Goal: Task Accomplishment & Management: Complete application form

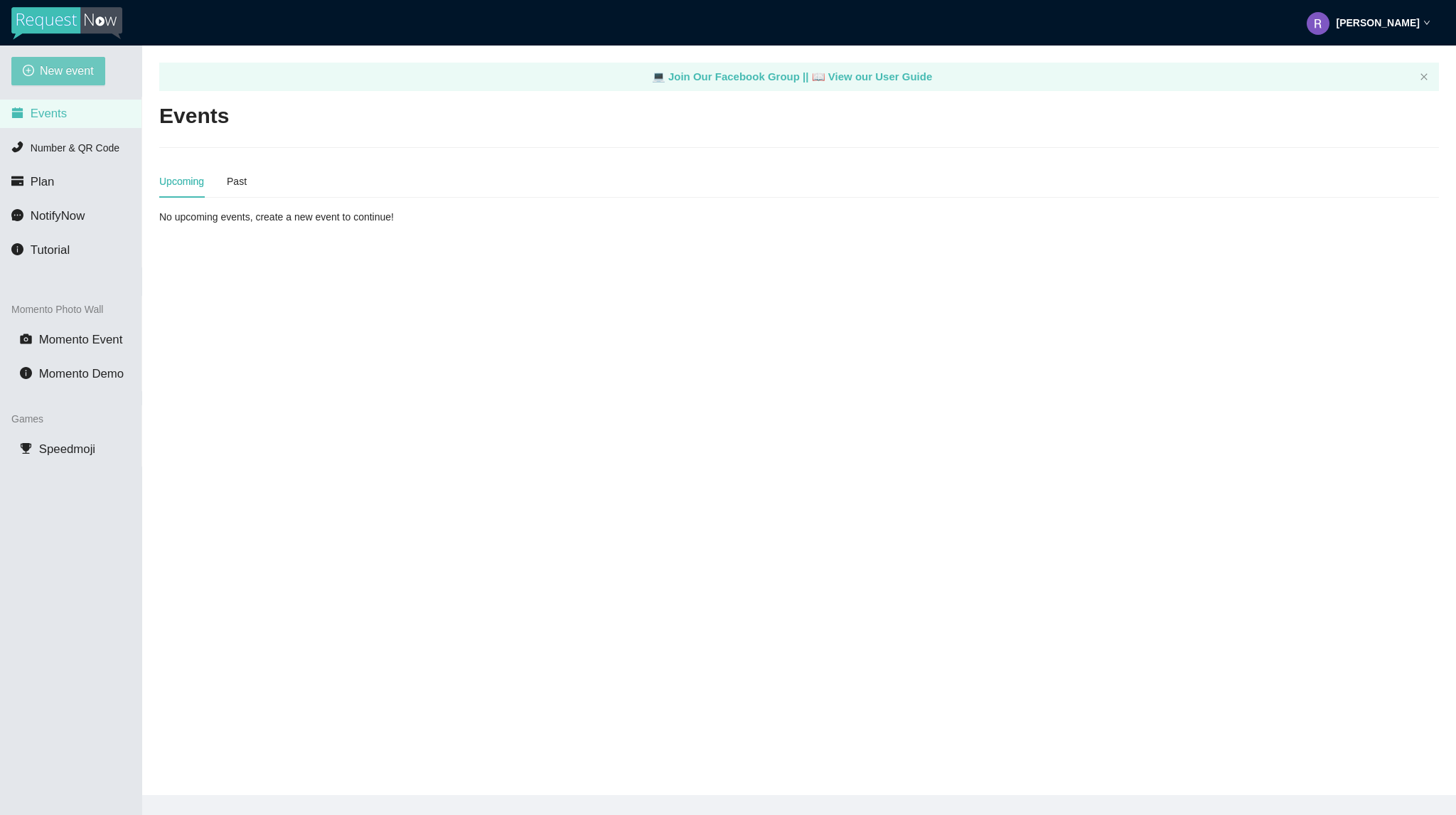
click at [61, 69] on span "New event" at bounding box center [66, 70] width 54 height 18
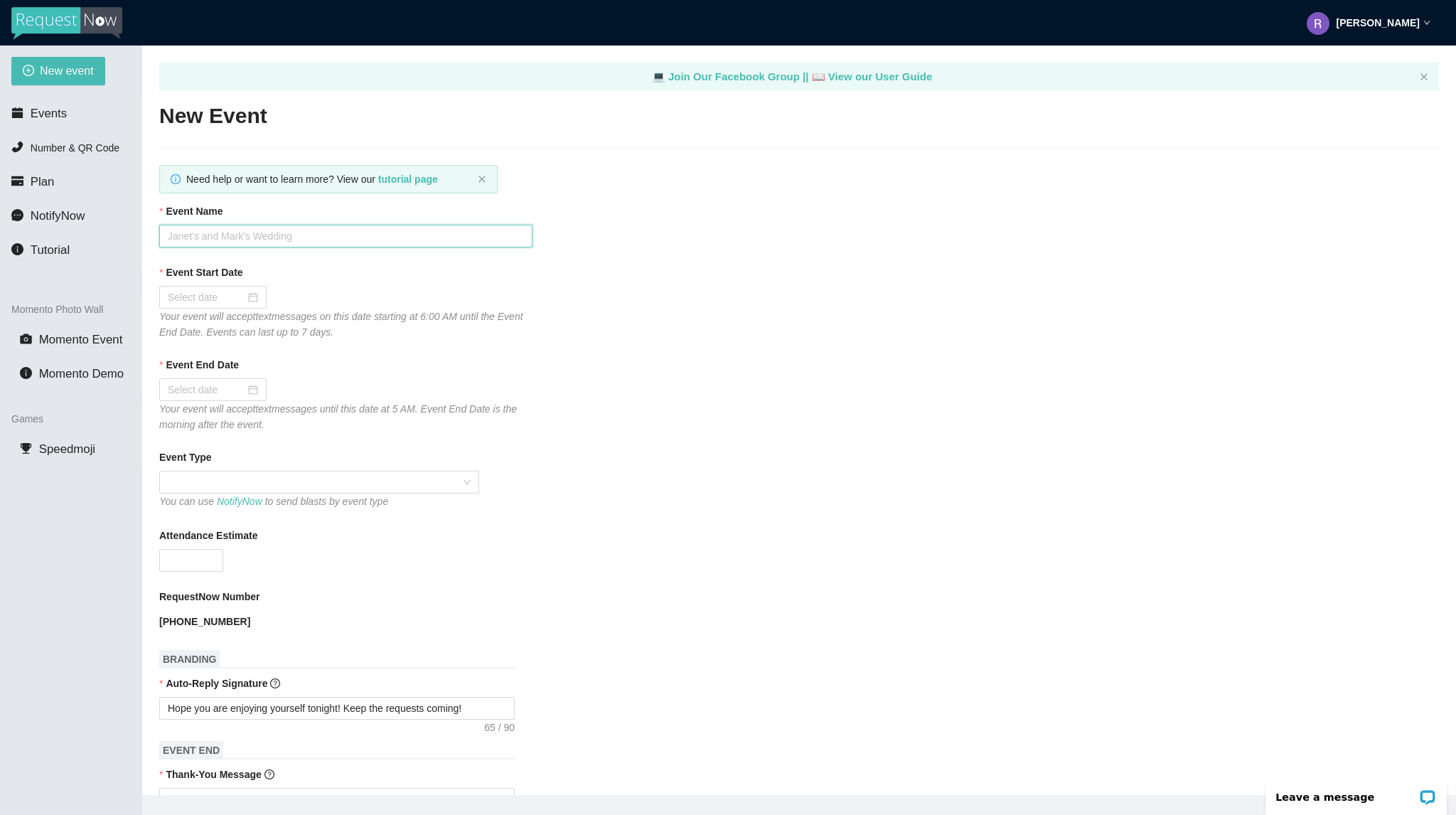
click at [264, 240] on input "Event Name" at bounding box center [346, 236] width 374 height 23
type input "Bourbon Cowboy [DATE]"
click at [253, 300] on div at bounding box center [213, 297] width 90 height 16
type input "[DATE]"
click at [304, 379] on div "5" at bounding box center [309, 380] width 17 height 17
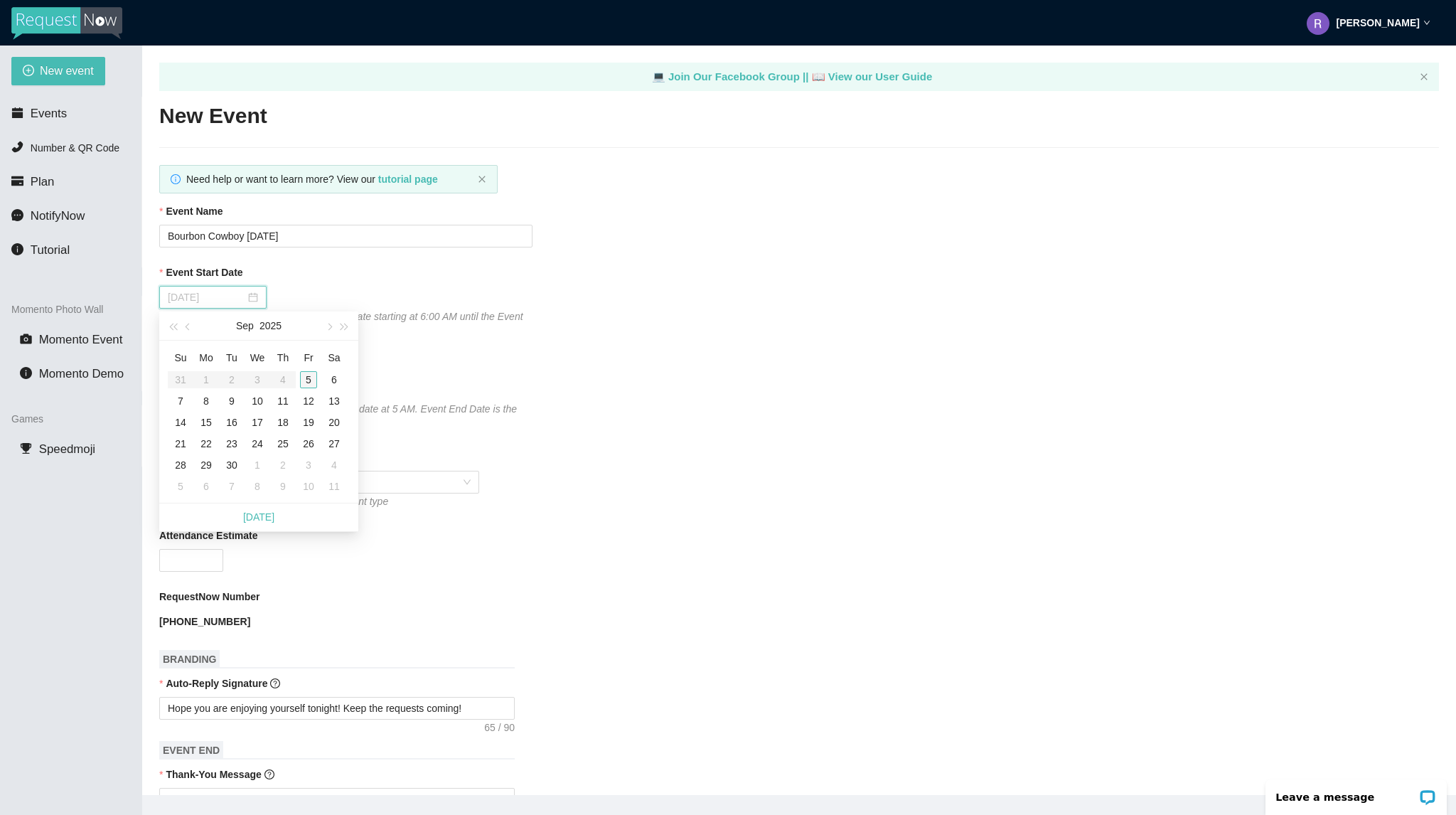
type input "[DATE]"
click at [231, 486] on span at bounding box center [319, 482] width 303 height 21
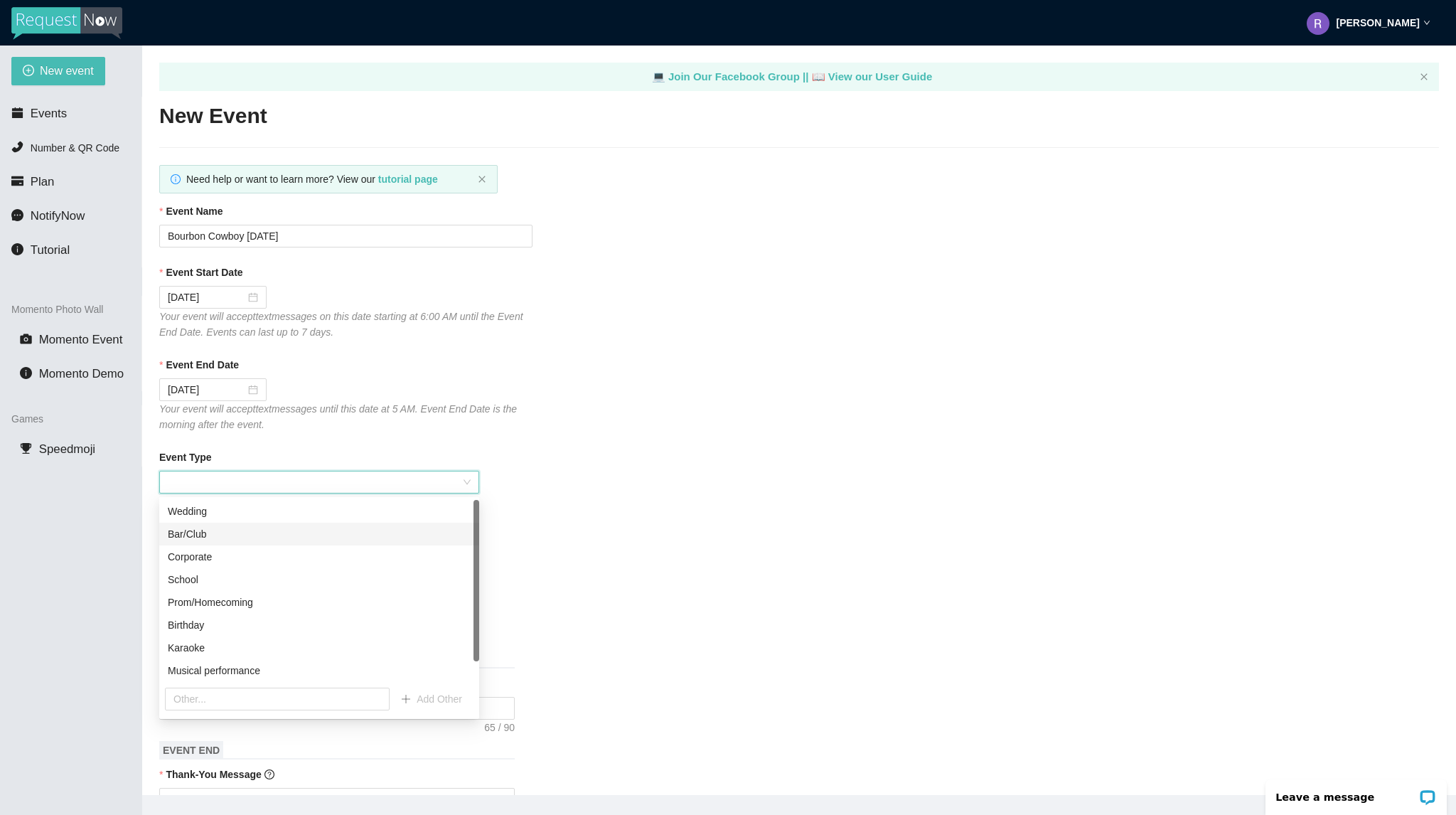
click at [227, 525] on div "Bar/Club" at bounding box center [319, 534] width 320 height 23
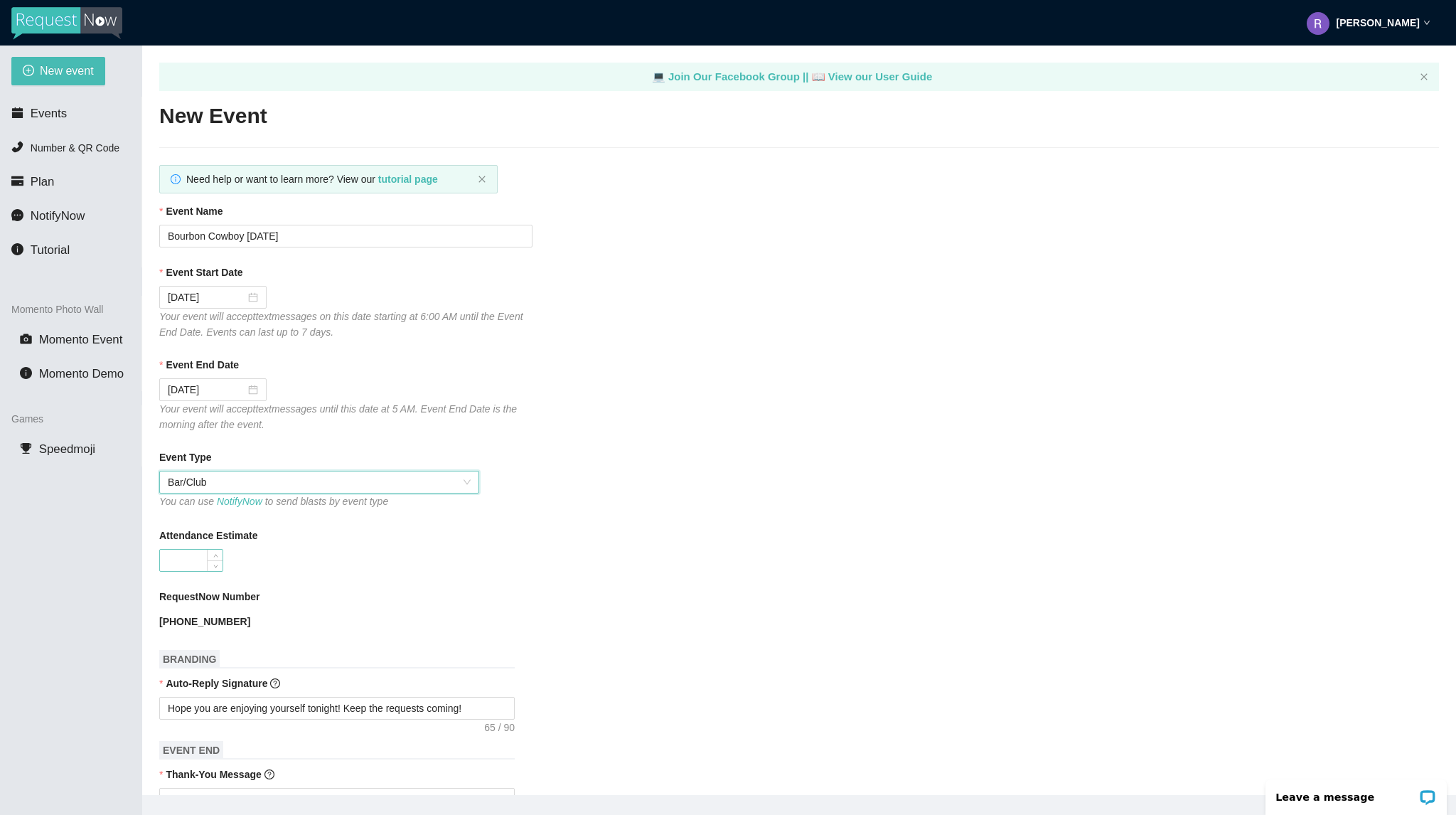
drag, startPoint x: 193, startPoint y: 573, endPoint x: 191, endPoint y: 564, distance: 9.2
click at [191, 572] on form "Event Name Bourbon Cowboy [DATE] Event Start Date [DATE] Your event will accept…" at bounding box center [799, 762] width 1280 height 1119
click at [191, 564] on input "Attendance Estimate" at bounding box center [191, 560] width 62 height 21
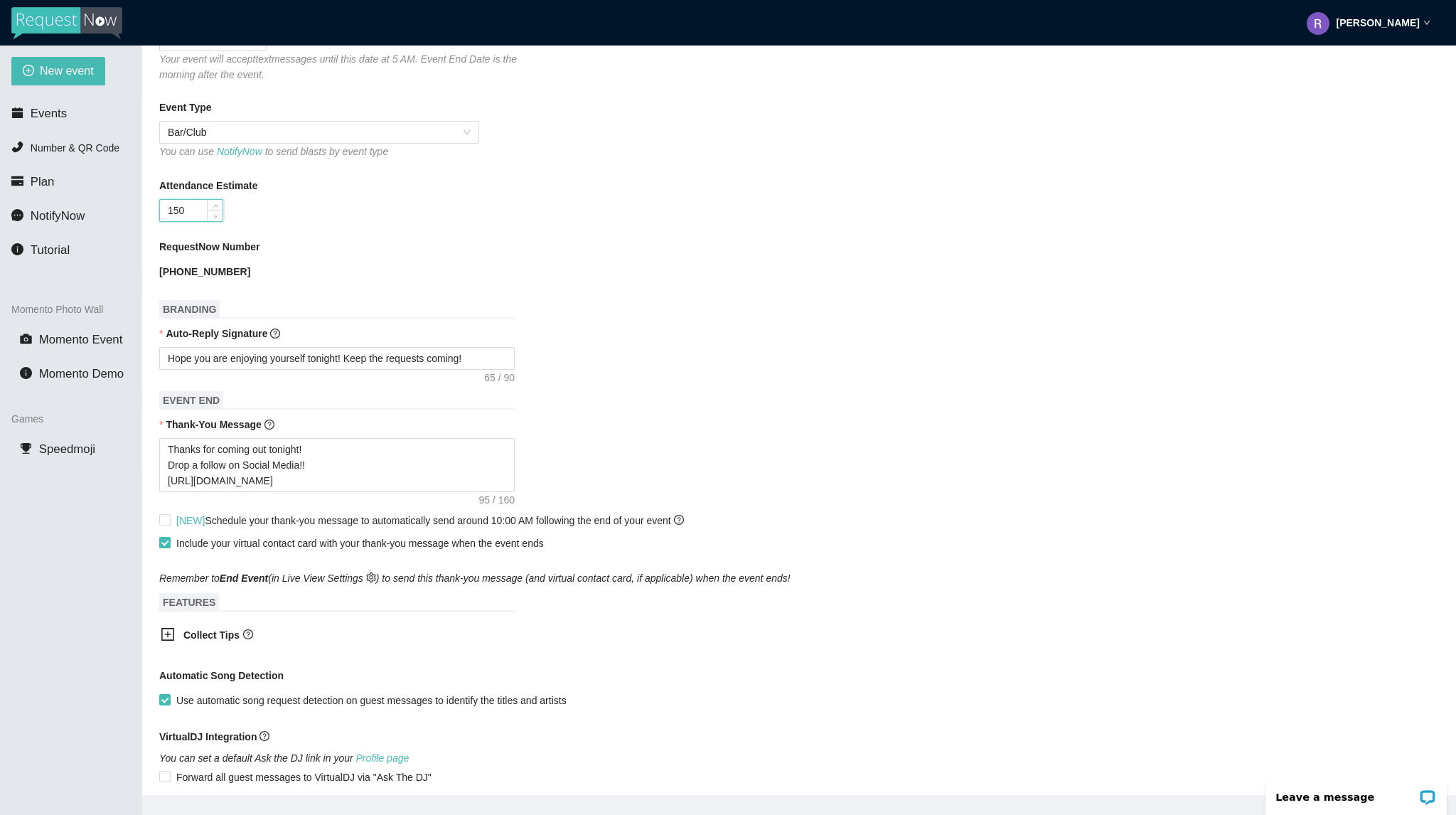
scroll to position [356, 0]
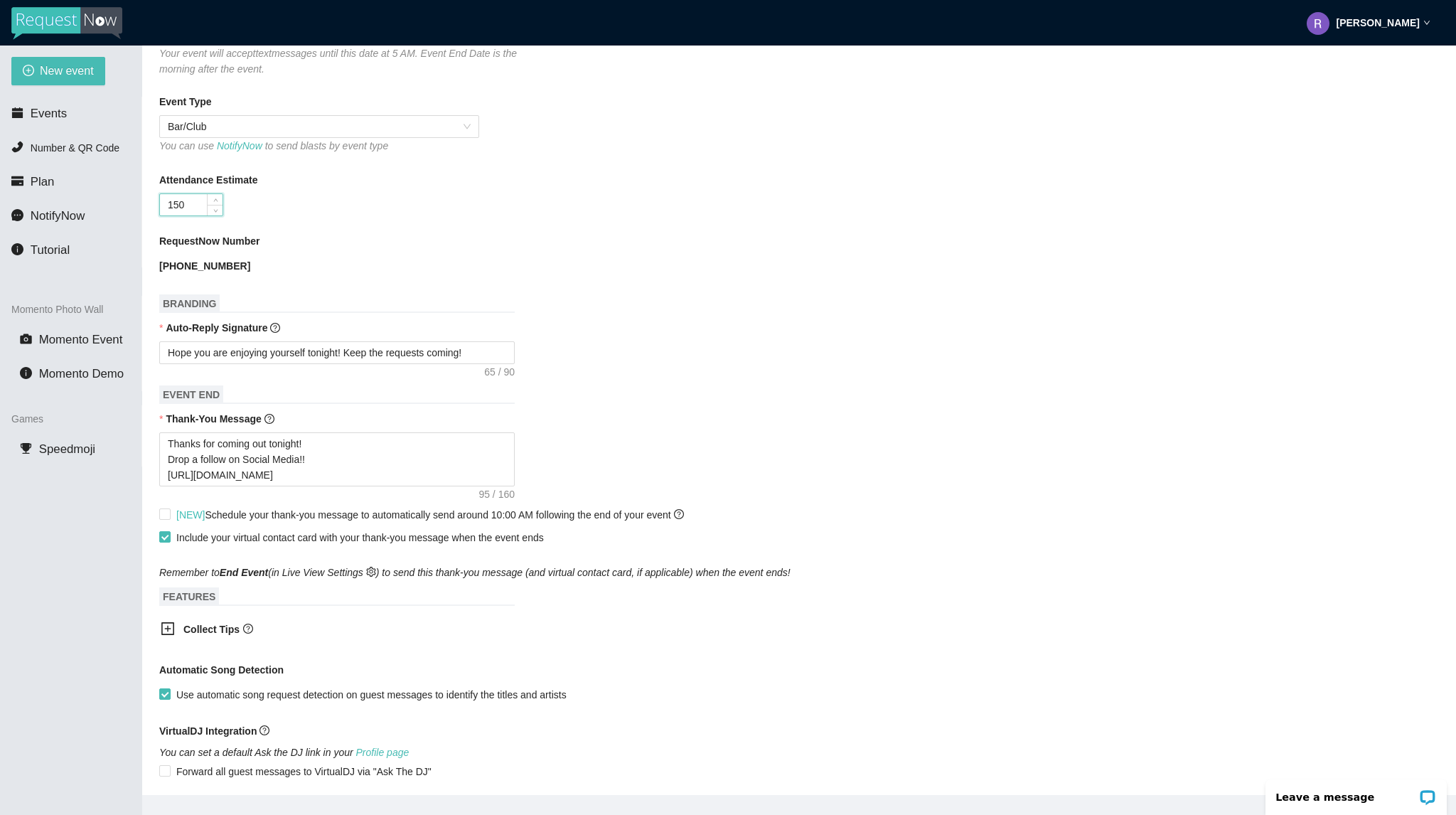
type input "150"
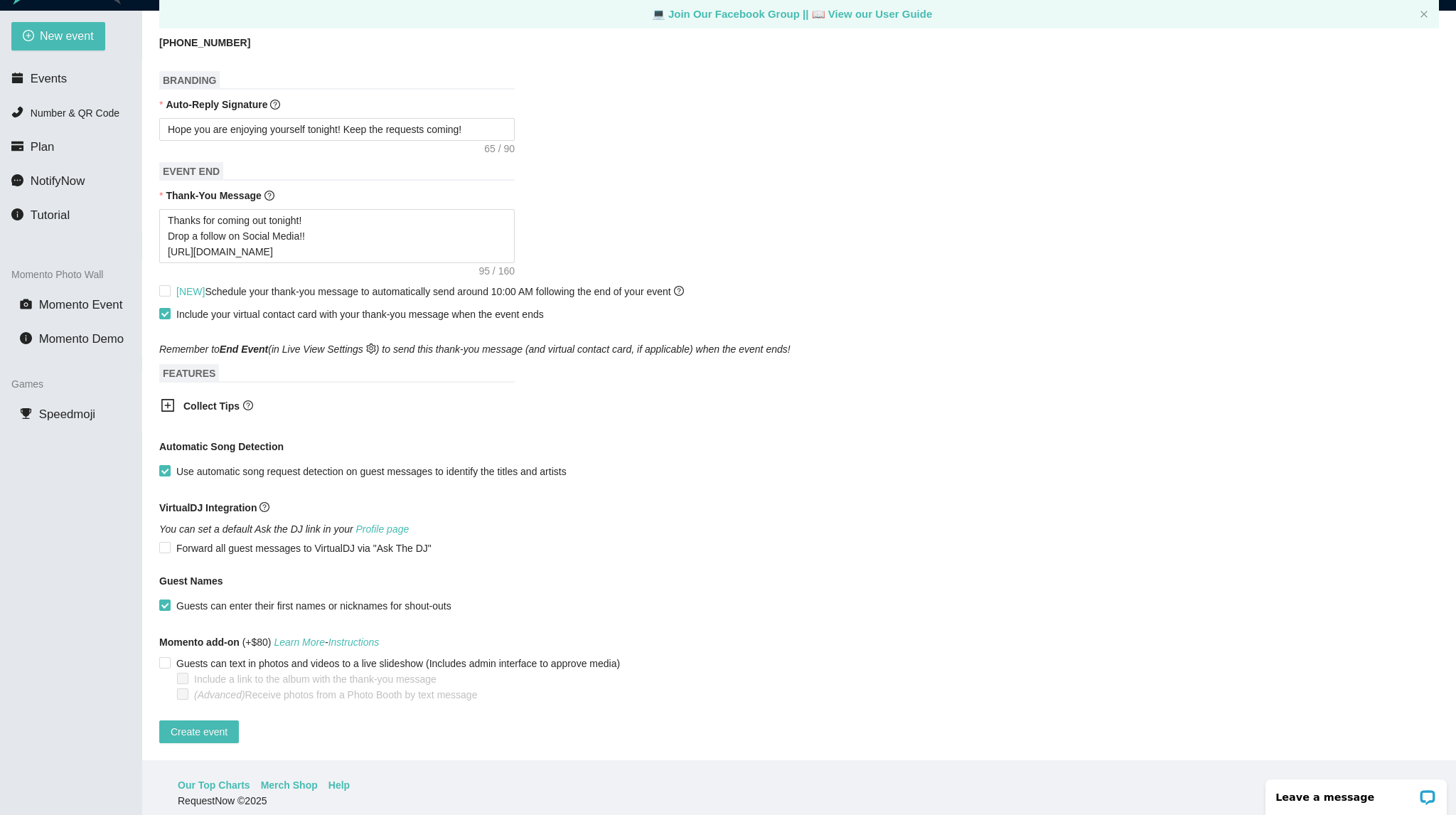
scroll to position [45, 0]
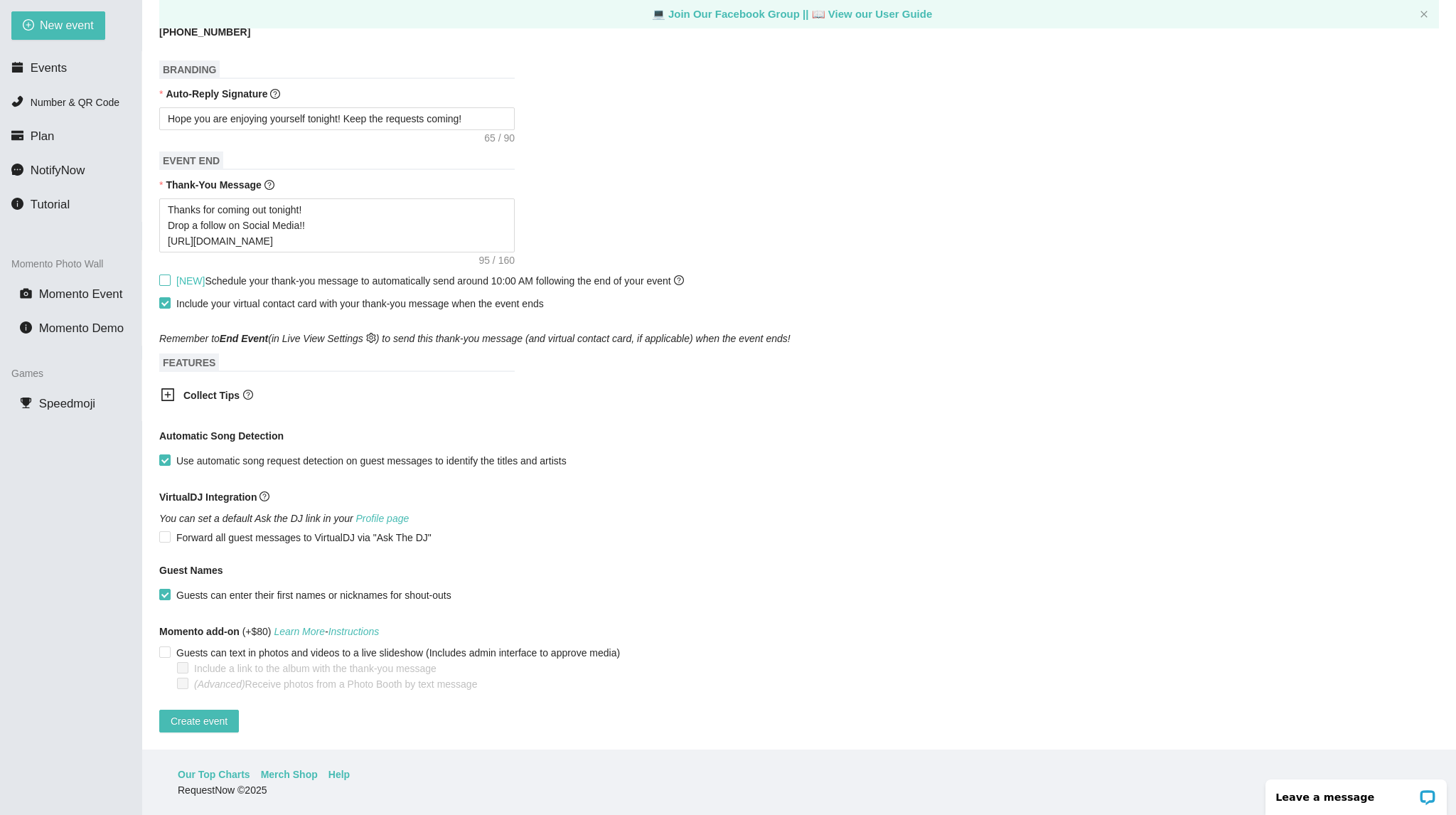
click at [161, 275] on input "[NEW] Schedule your thank-you message to automatically send around 10:00 AM fol…" at bounding box center [164, 279] width 10 height 10
checkbox input "true"
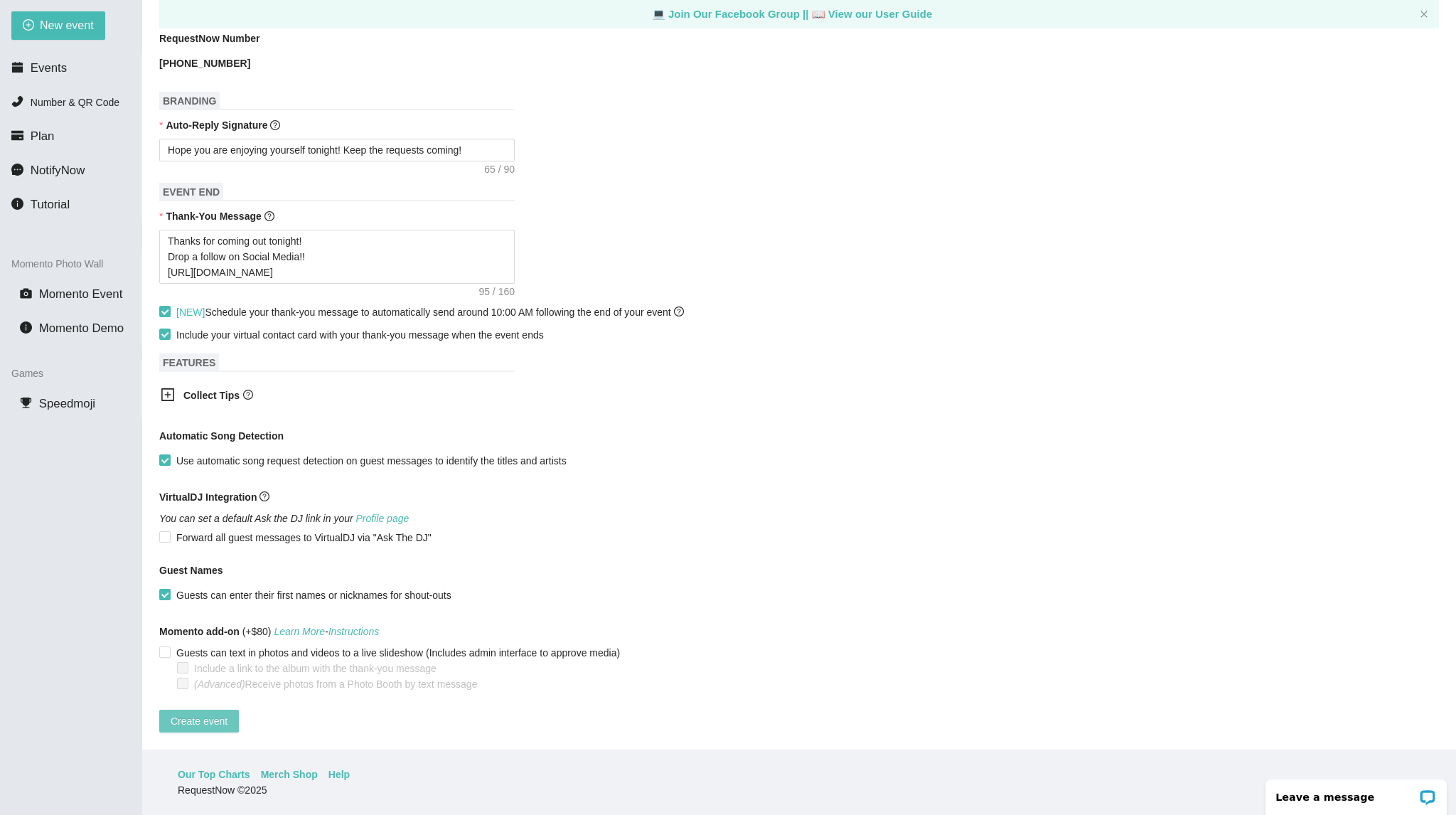
click at [191, 713] on span "Create event" at bounding box center [198, 721] width 57 height 16
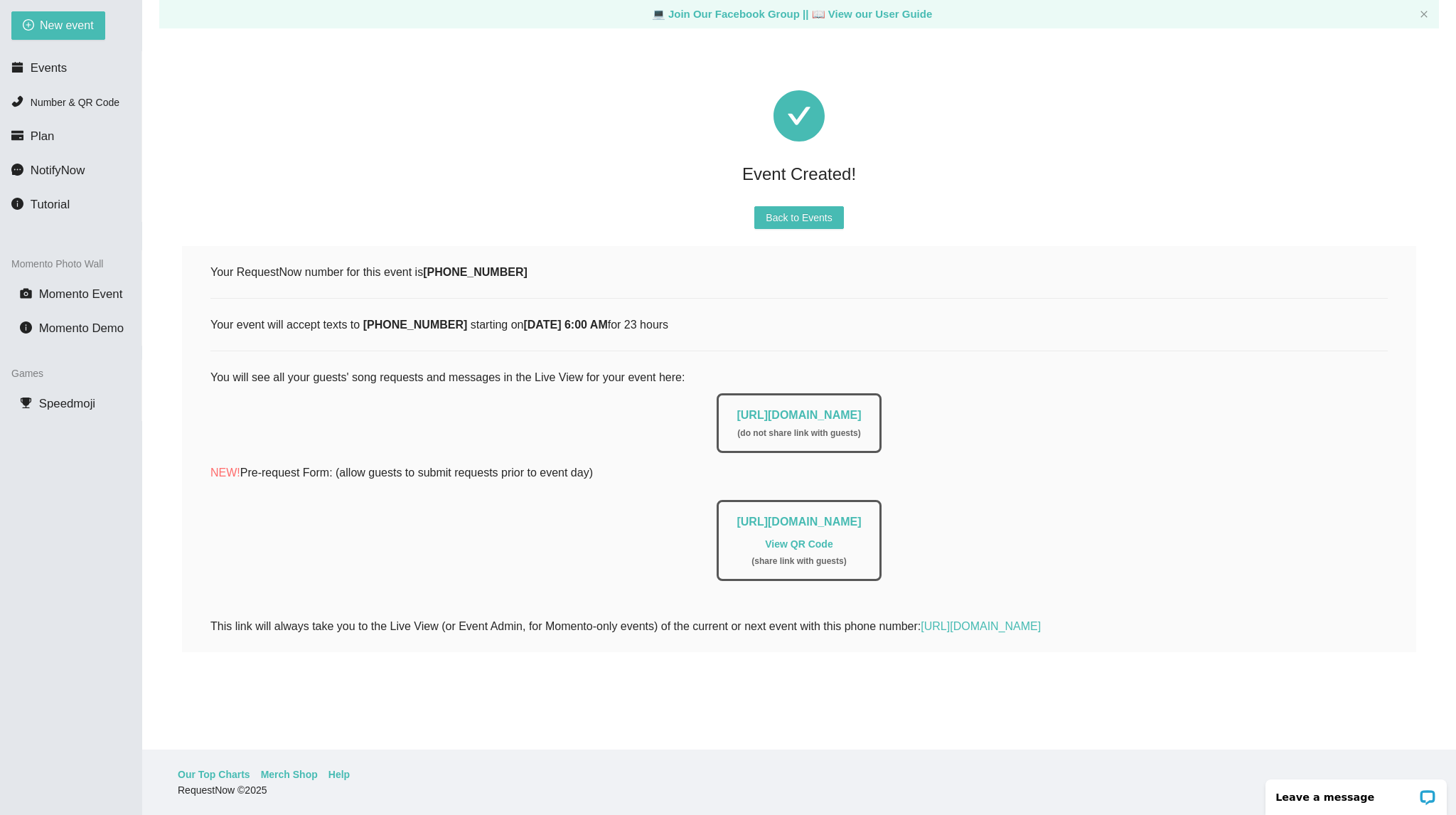
scroll to position [0, 0]
